Goal: Navigation & Orientation: Find specific page/section

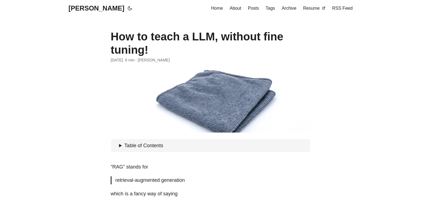
click at [220, 9] on span "Home" at bounding box center [217, 8] width 12 height 5
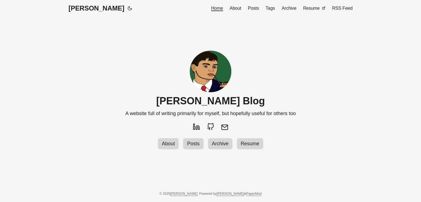
click at [258, 10] on span "Posts" at bounding box center [253, 8] width 11 height 5
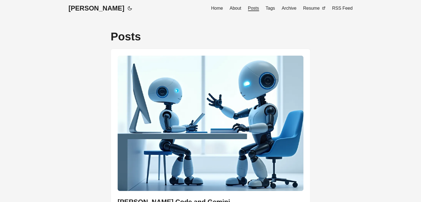
click at [314, 7] on span "Resume" at bounding box center [311, 8] width 17 height 5
